Goal: Task Accomplishment & Management: Use online tool/utility

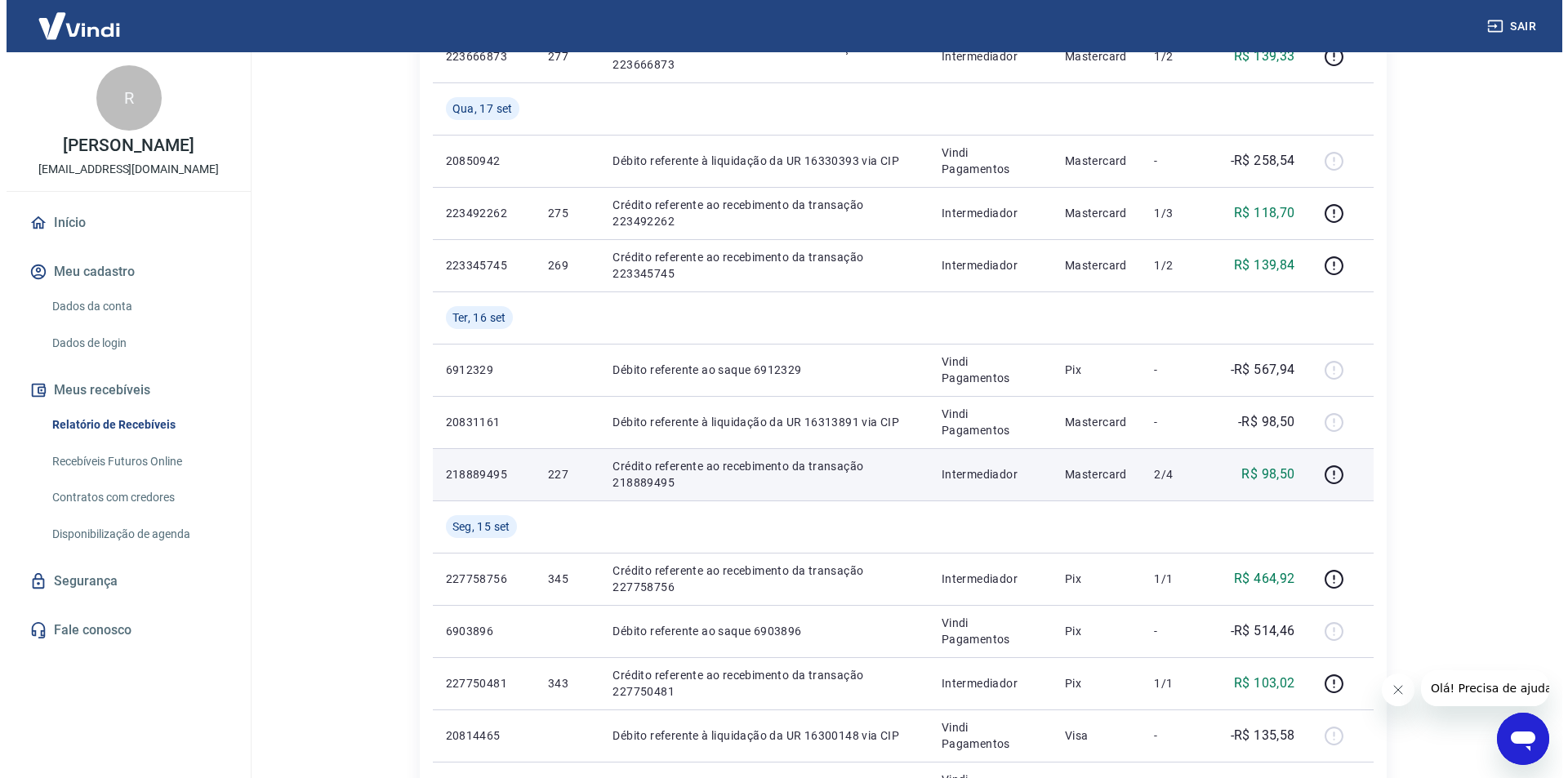
scroll to position [490, 0]
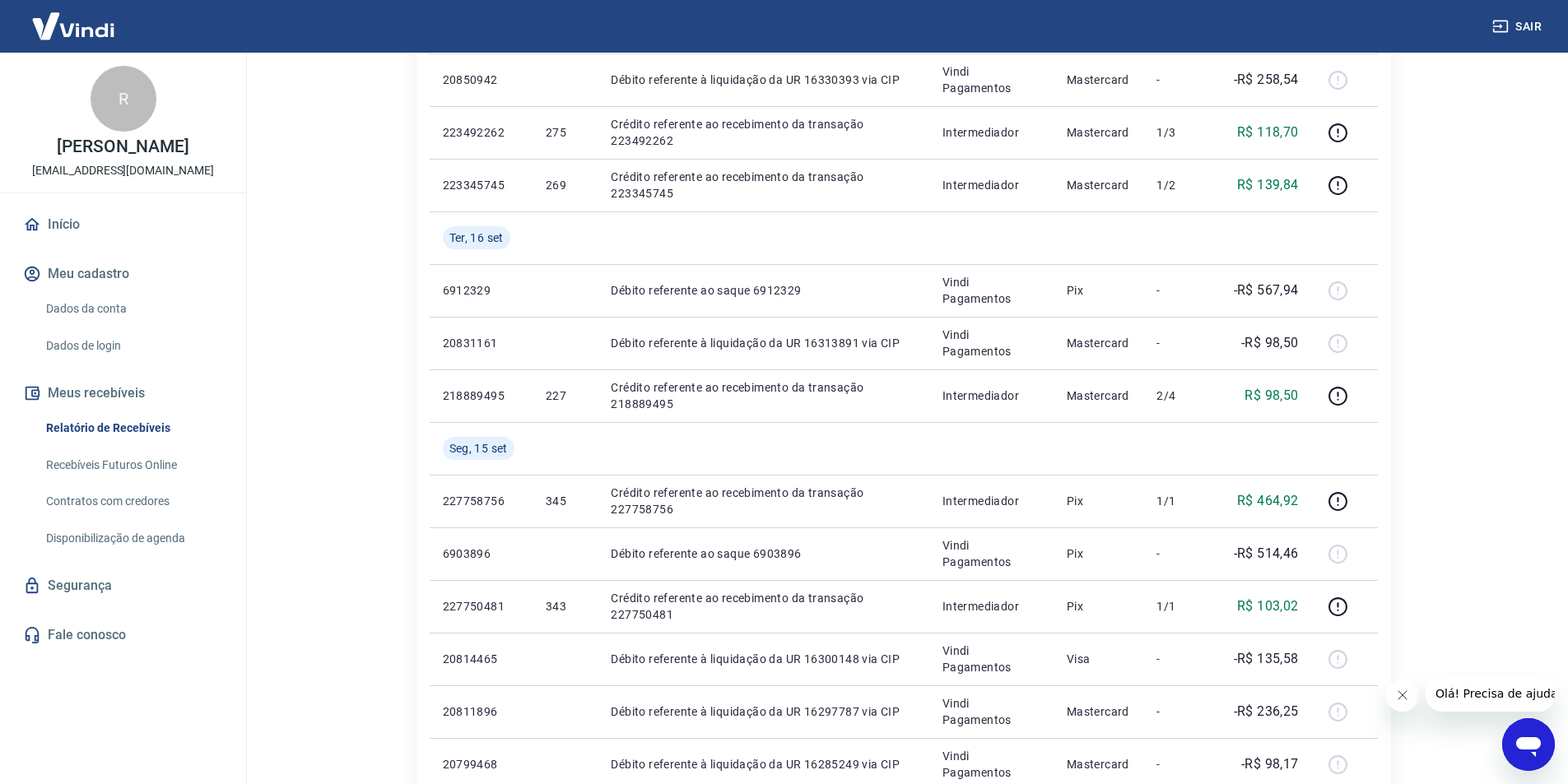
click at [151, 469] on link "Recebíveis Futuros Online" at bounding box center [133, 466] width 187 height 34
click at [114, 74] on div "R" at bounding box center [123, 98] width 66 height 66
click at [93, 13] on img at bounding box center [74, 26] width 108 height 50
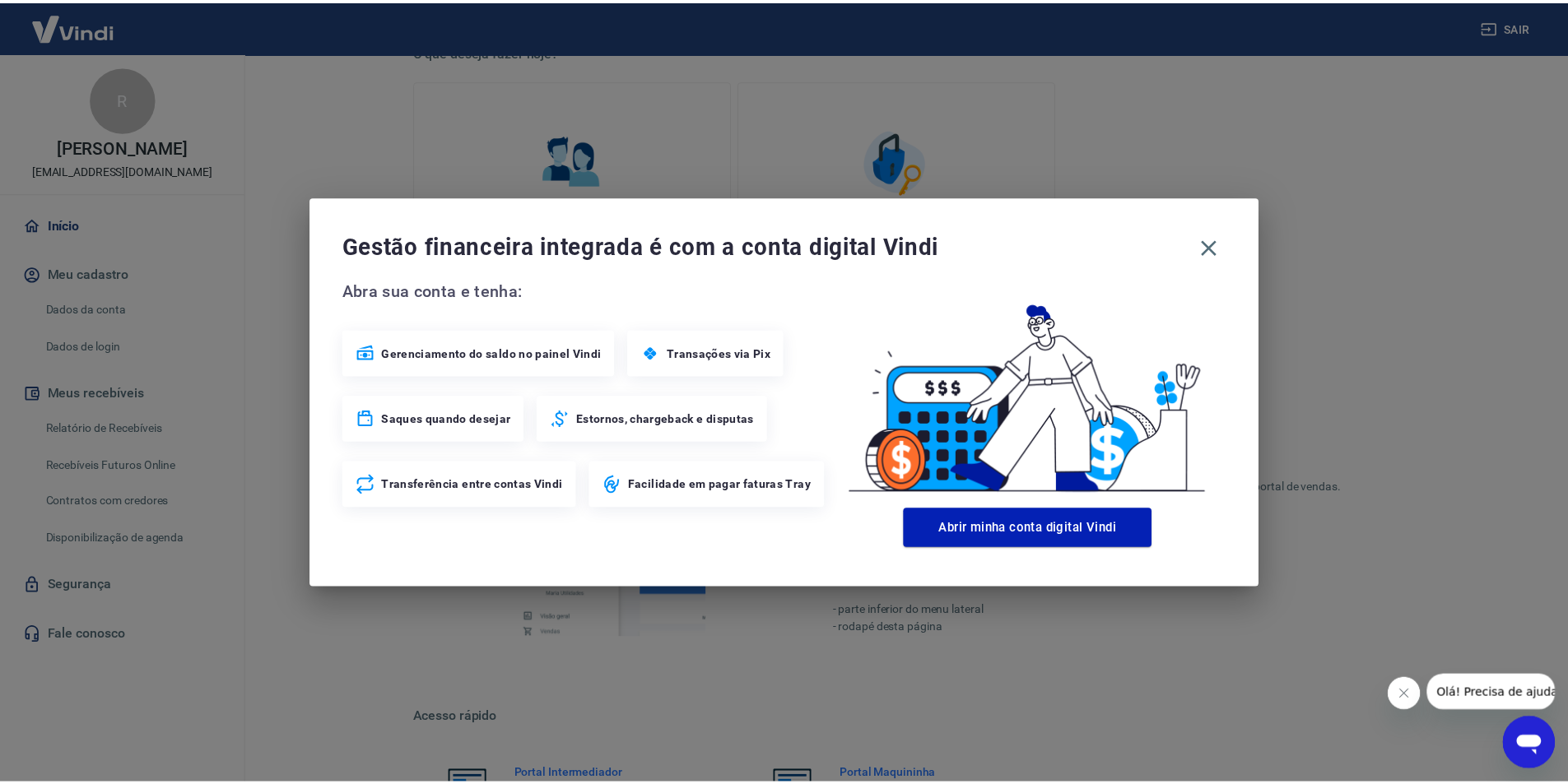
scroll to position [524, 0]
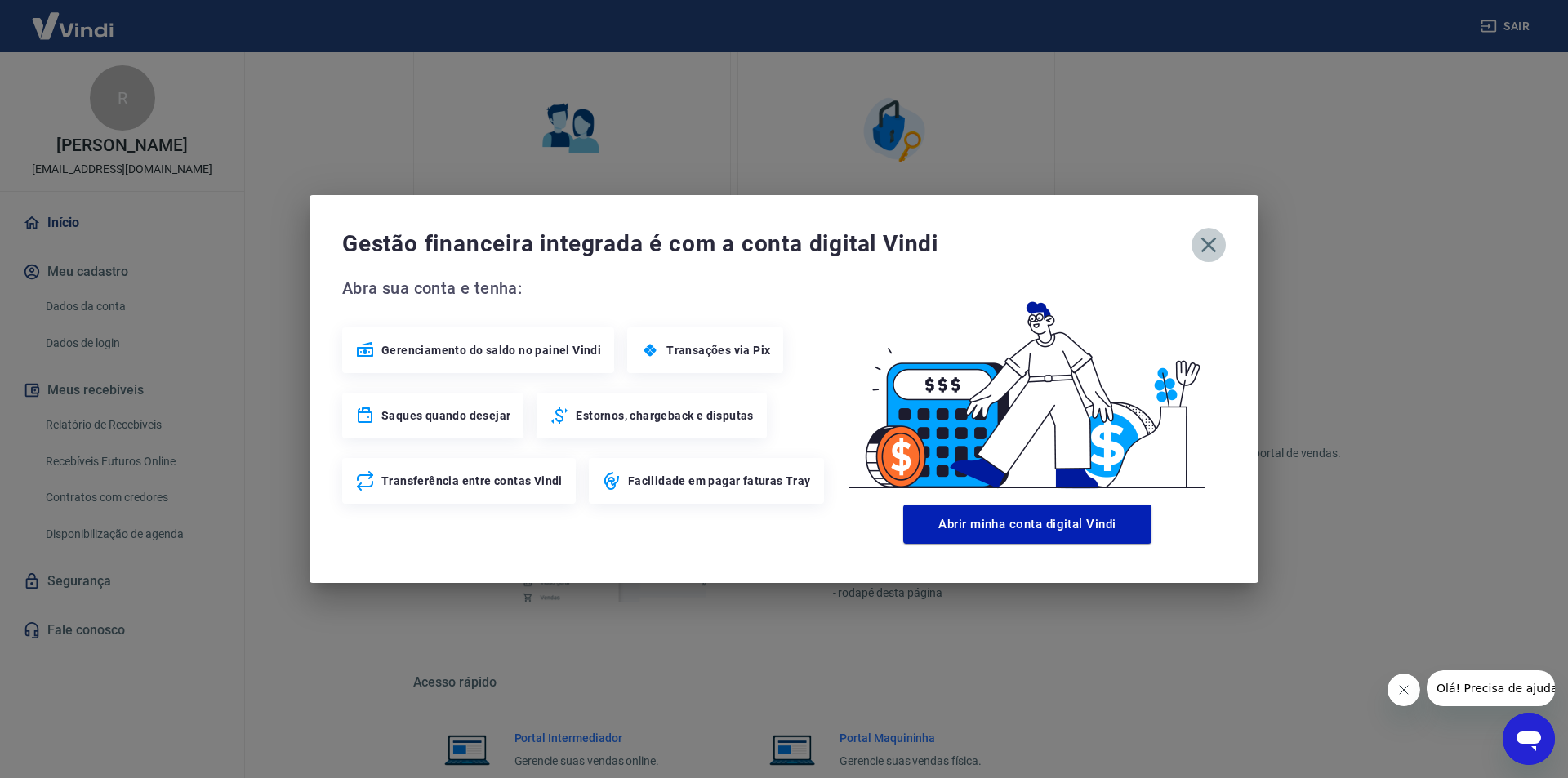
click at [1213, 239] on icon "button" at bounding box center [1209, 245] width 26 height 26
